Goal: Task Accomplishment & Management: Use online tool/utility

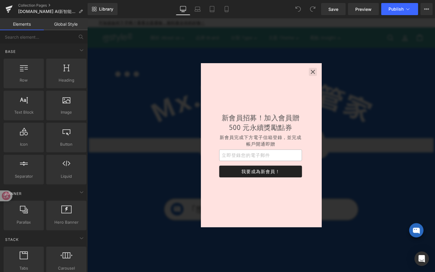
click at [321, 76] on button "button" at bounding box center [324, 74] width 8 height 8
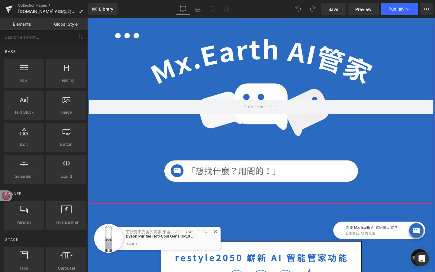
scroll to position [102, 0]
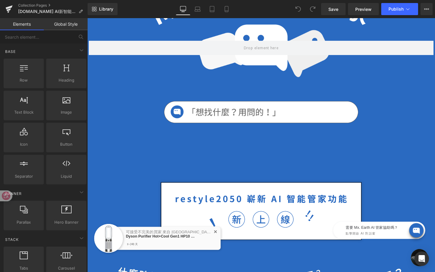
click at [223, 241] on span "✕" at bounding box center [222, 243] width 4 height 4
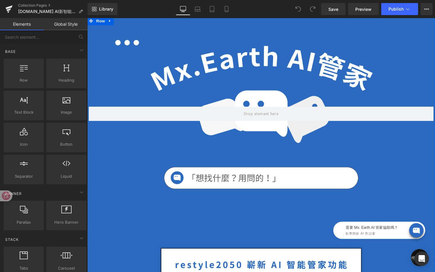
scroll to position [0, 0]
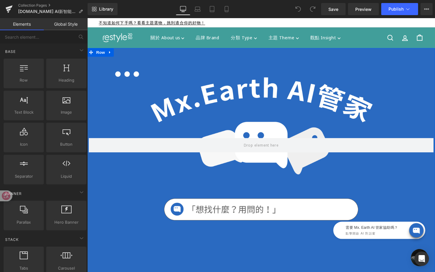
click at [174, 107] on div at bounding box center [270, 152] width 363 height 204
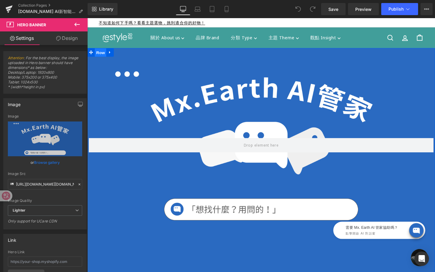
click at [103, 54] on span "Row" at bounding box center [101, 54] width 12 height 9
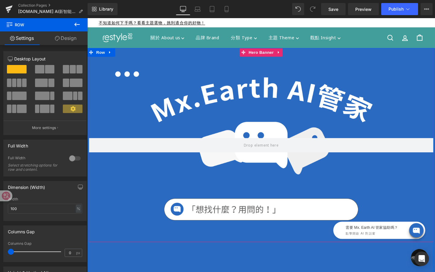
click at [179, 84] on div at bounding box center [270, 152] width 363 height 204
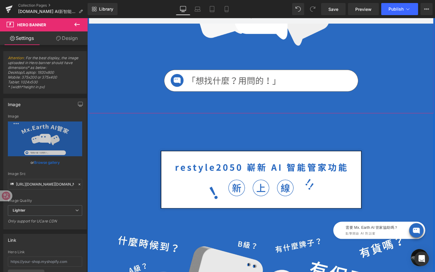
scroll to position [136, 0]
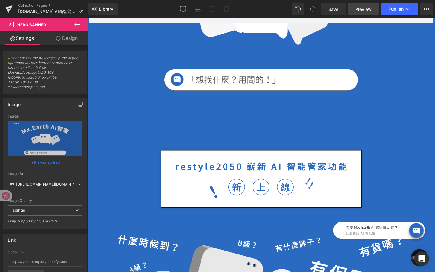
click at [357, 7] on span "Preview" at bounding box center [363, 9] width 16 height 6
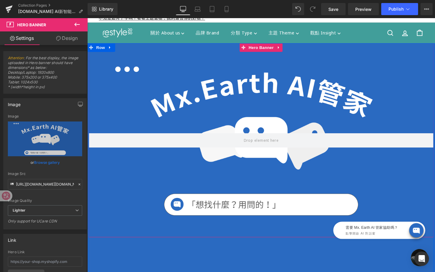
scroll to position [0, 0]
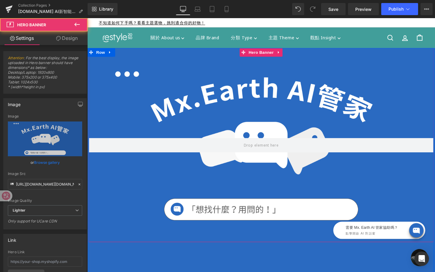
click at [232, 110] on div at bounding box center [270, 152] width 363 height 204
click at [219, 98] on div at bounding box center [270, 152] width 363 height 204
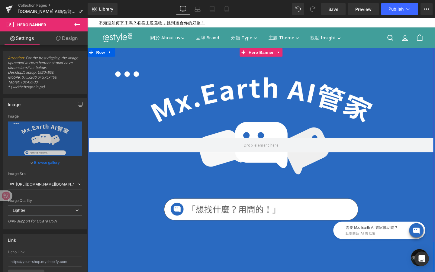
click at [269, 56] on span "Hero Banner" at bounding box center [269, 54] width 29 height 9
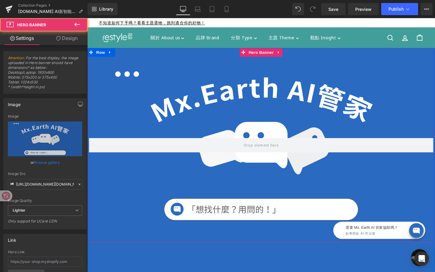
click at [260, 113] on div at bounding box center [270, 152] width 363 height 204
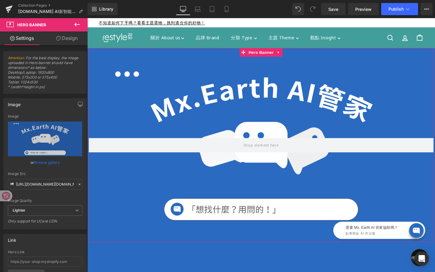
click at [71, 44] on link "Design" at bounding box center [67, 38] width 44 height 14
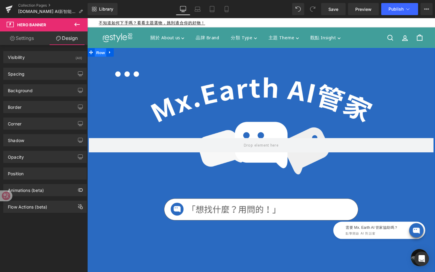
click at [99, 54] on span "Row" at bounding box center [101, 54] width 12 height 9
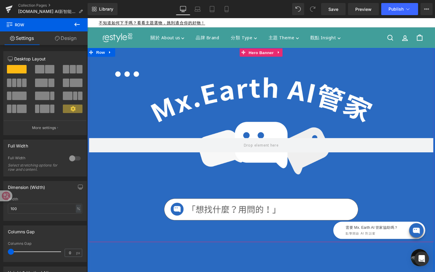
click at [265, 57] on span "Hero Banner" at bounding box center [269, 54] width 29 height 9
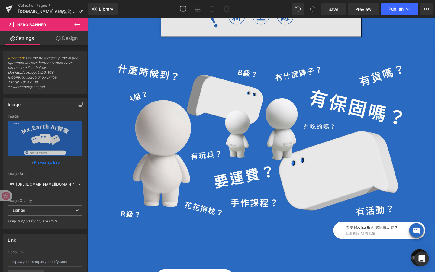
scroll to position [315, 0]
